Goal: Task Accomplishment & Management: Use online tool/utility

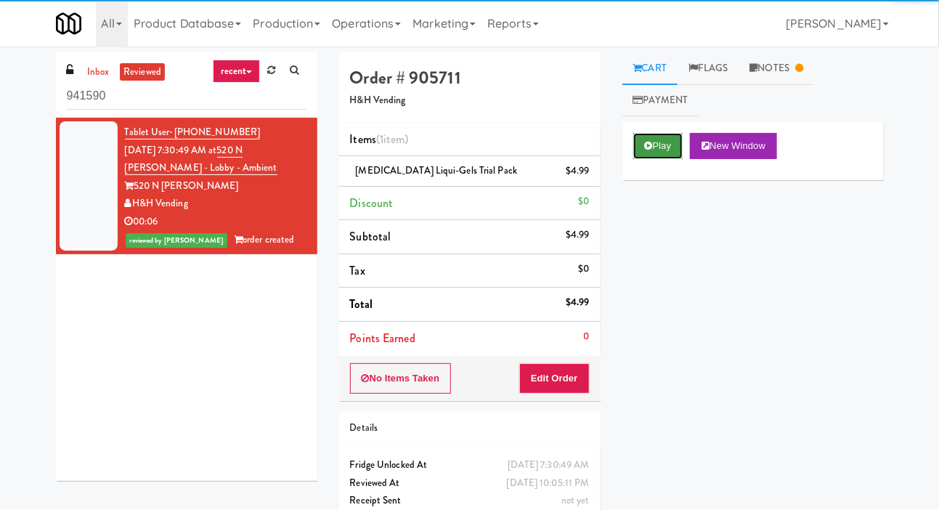
click at [649, 149] on icon at bounding box center [649, 145] width 8 height 9
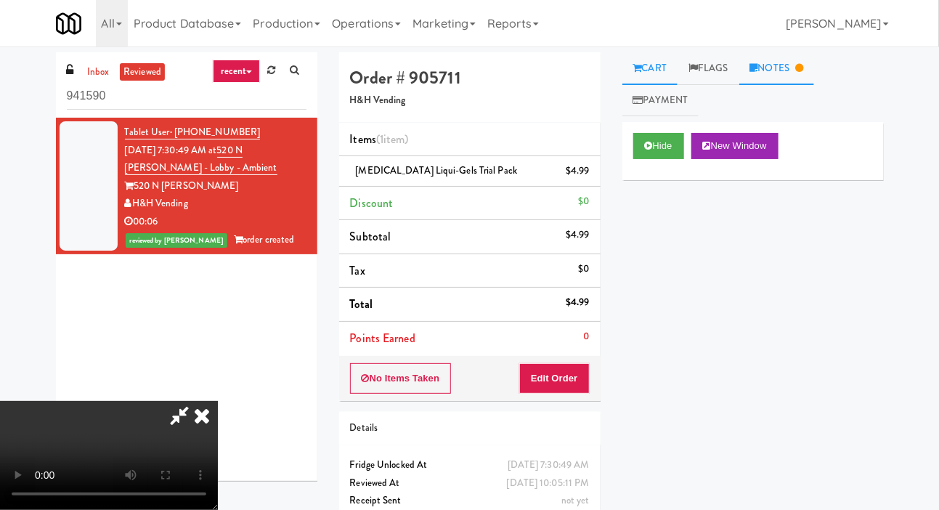
click at [797, 71] on link "Notes" at bounding box center [777, 68] width 76 height 33
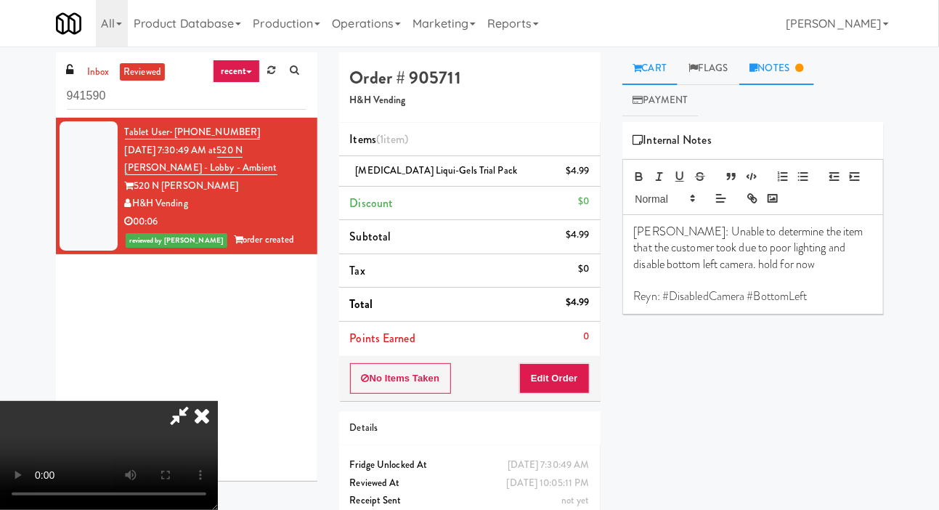
click at [649, 67] on link "Cart" at bounding box center [650, 68] width 56 height 33
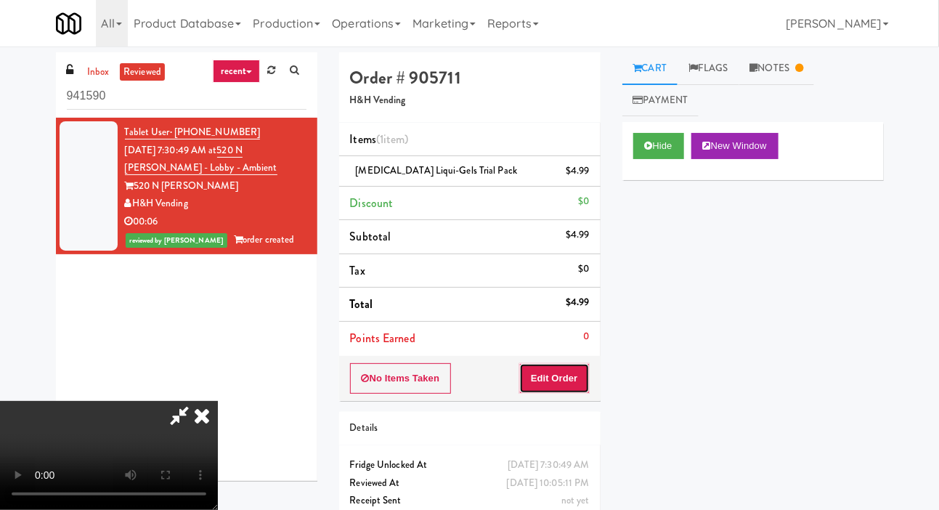
click at [582, 375] on button "Edit Order" at bounding box center [554, 378] width 70 height 30
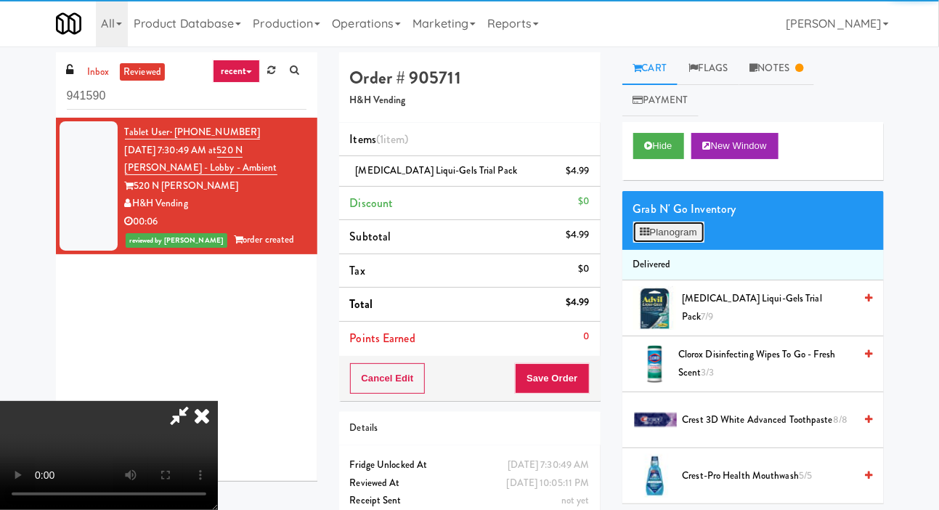
click at [679, 234] on button "Planogram" at bounding box center [668, 232] width 71 height 22
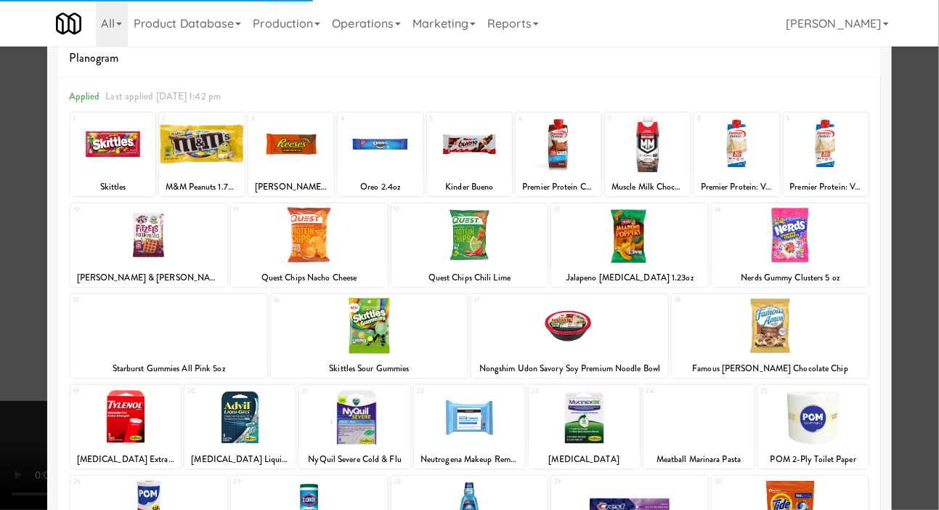
scroll to position [44, 0]
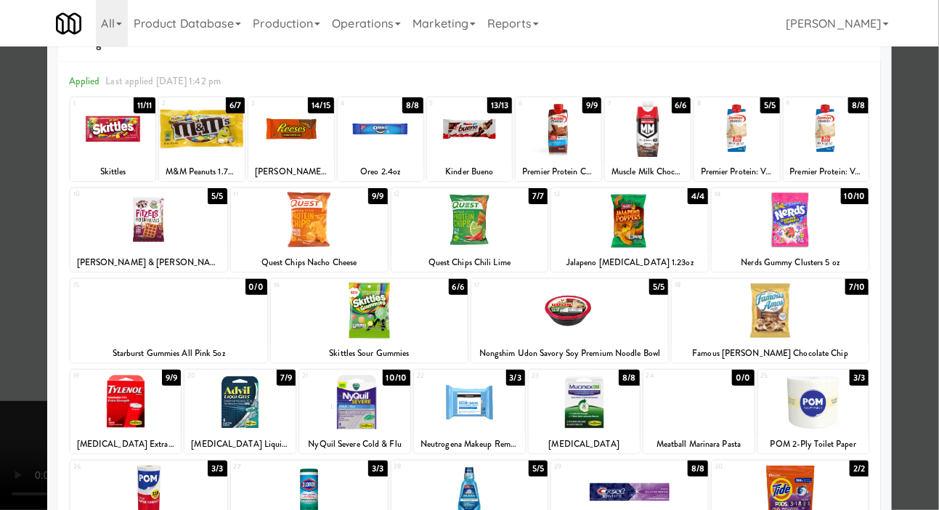
click at [11, 371] on div at bounding box center [469, 255] width 939 height 510
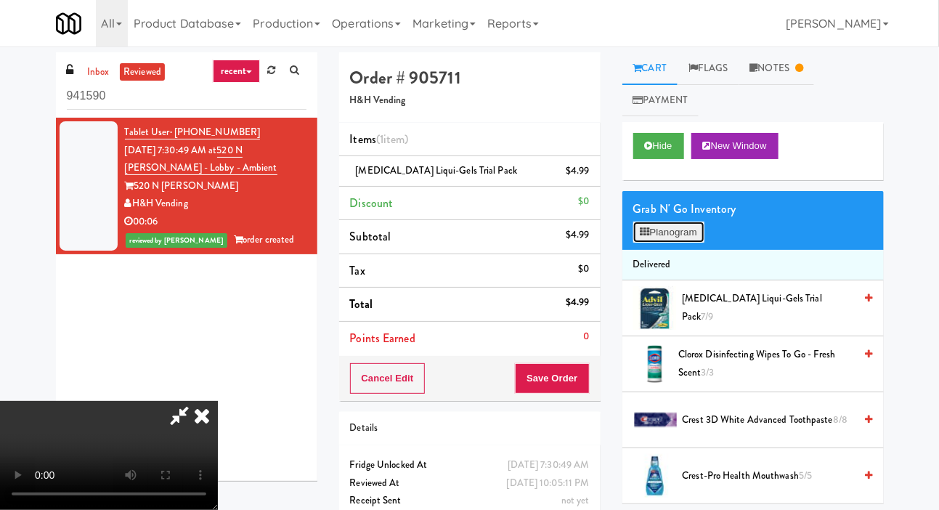
click at [685, 224] on button "Planogram" at bounding box center [668, 232] width 71 height 22
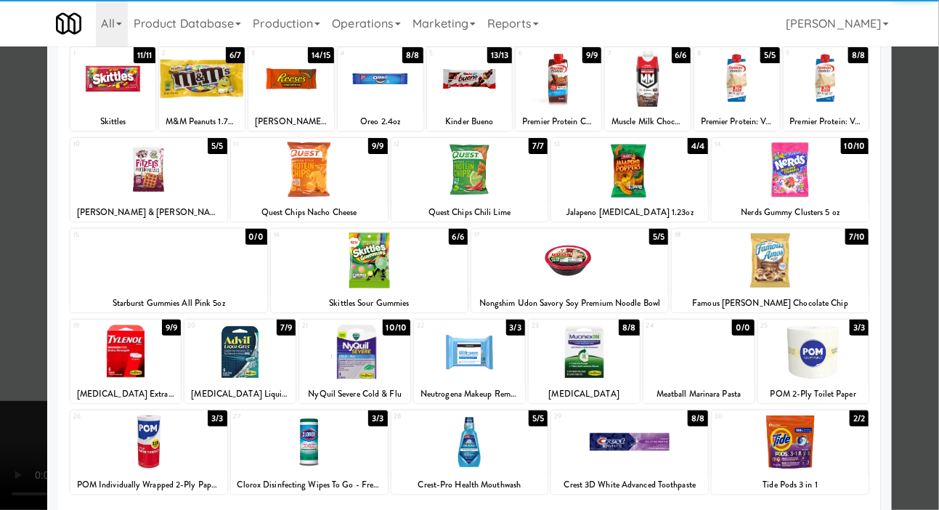
scroll to position [95, 0]
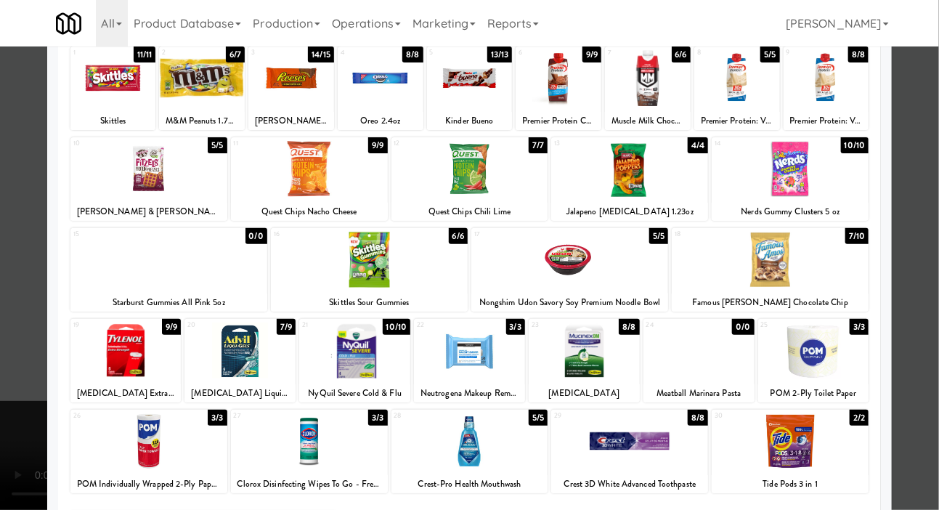
click at [20, 420] on div at bounding box center [469, 255] width 939 height 510
